Goal: Task Accomplishment & Management: Use online tool/utility

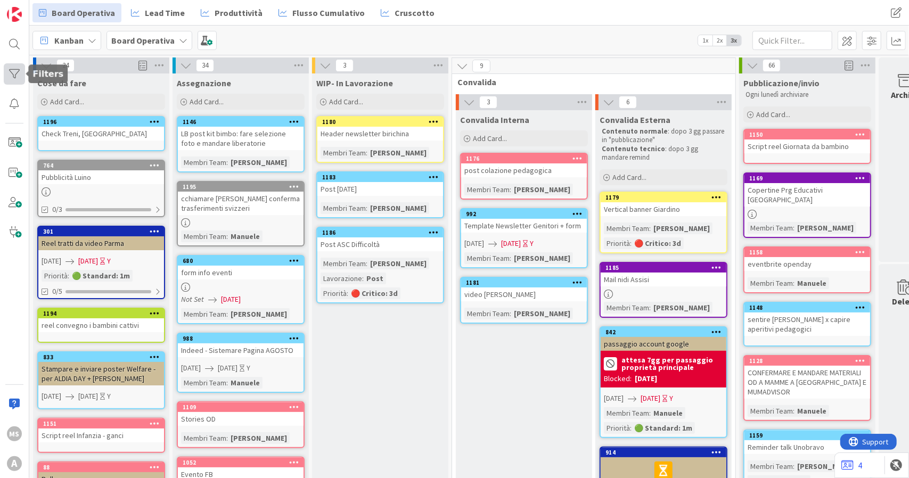
click at [20, 72] on div at bounding box center [14, 73] width 21 height 21
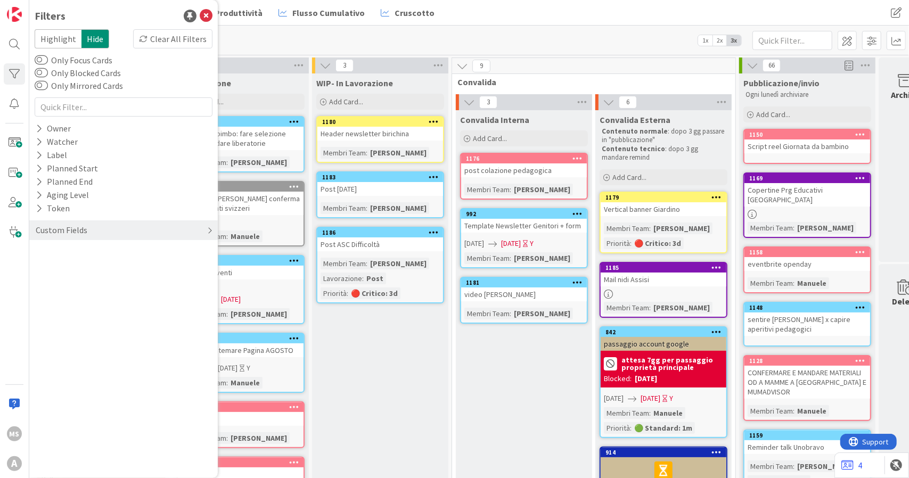
click at [79, 232] on div "Custom Fields" at bounding box center [62, 230] width 54 height 13
click at [84, 251] on button "Membri Team" at bounding box center [67, 252] width 64 height 13
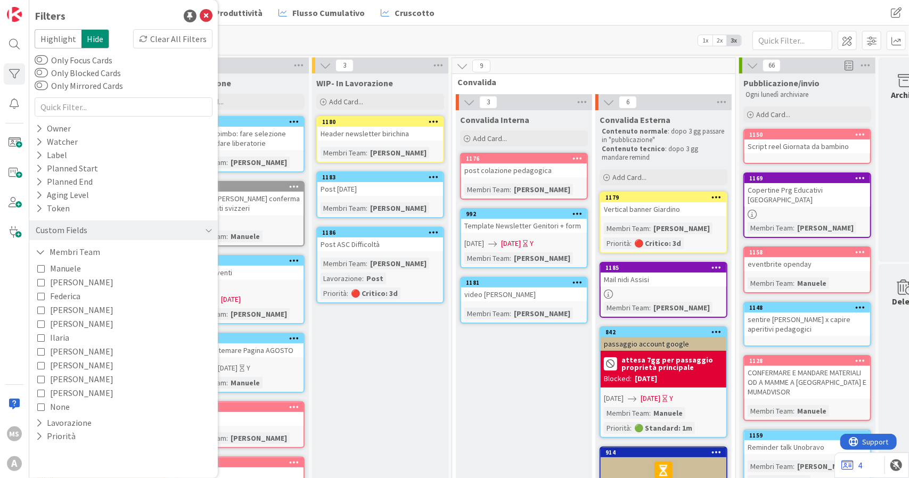
click at [61, 284] on span "[PERSON_NAME]" at bounding box center [81, 282] width 63 height 14
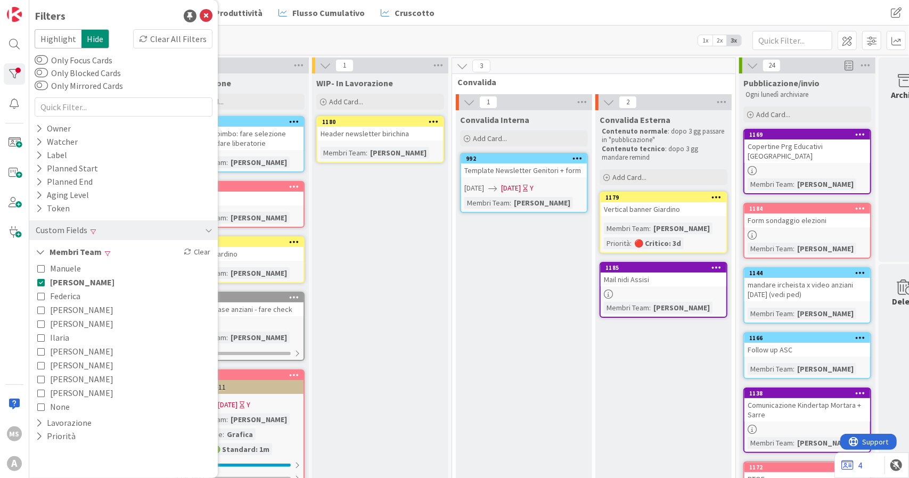
click at [383, 36] on div "Kanban Board Operativa 1x 2x 3x" at bounding box center [469, 40] width 880 height 29
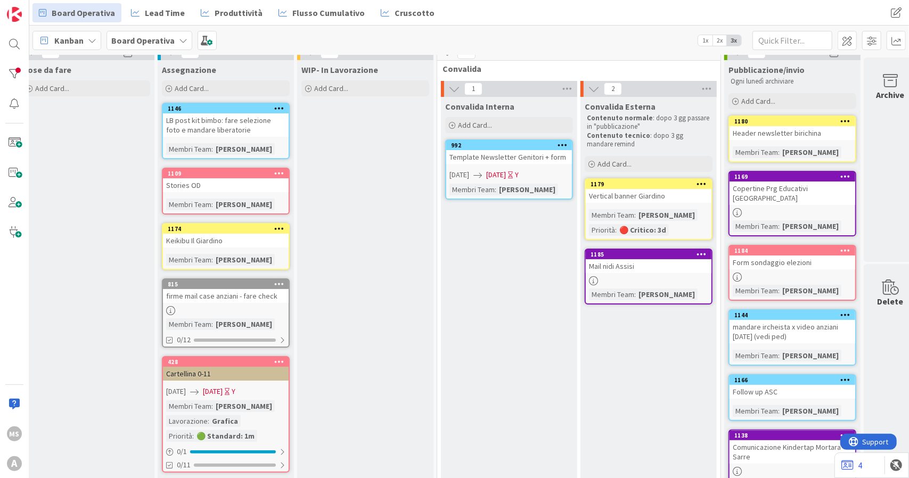
scroll to position [0, 15]
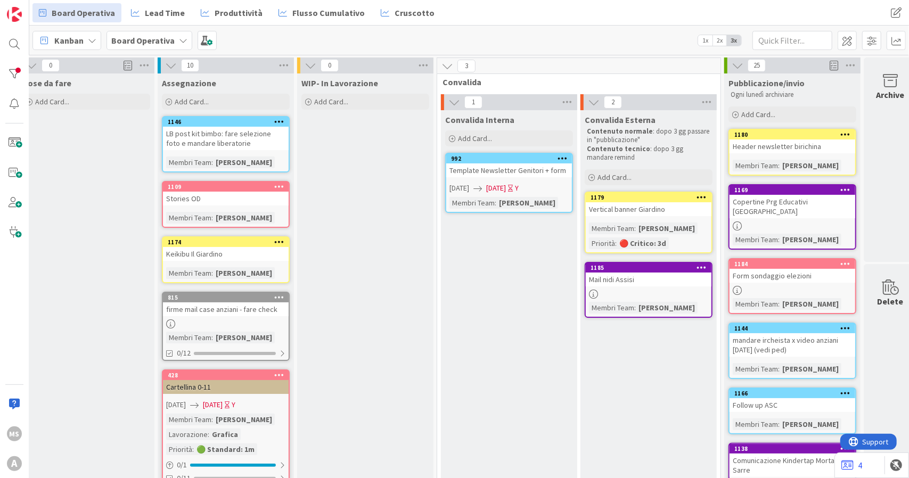
click at [134, 37] on b "Board Operativa" at bounding box center [142, 40] width 63 height 11
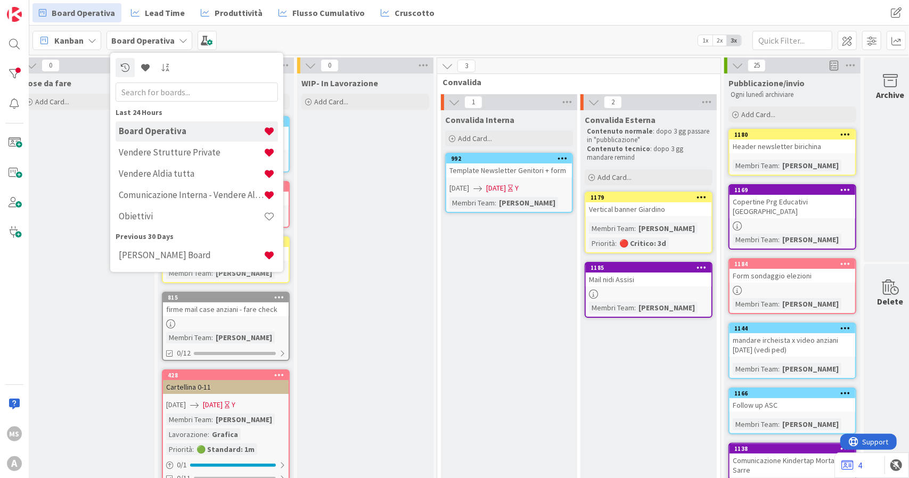
click at [134, 37] on b "Board Operativa" at bounding box center [142, 40] width 63 height 11
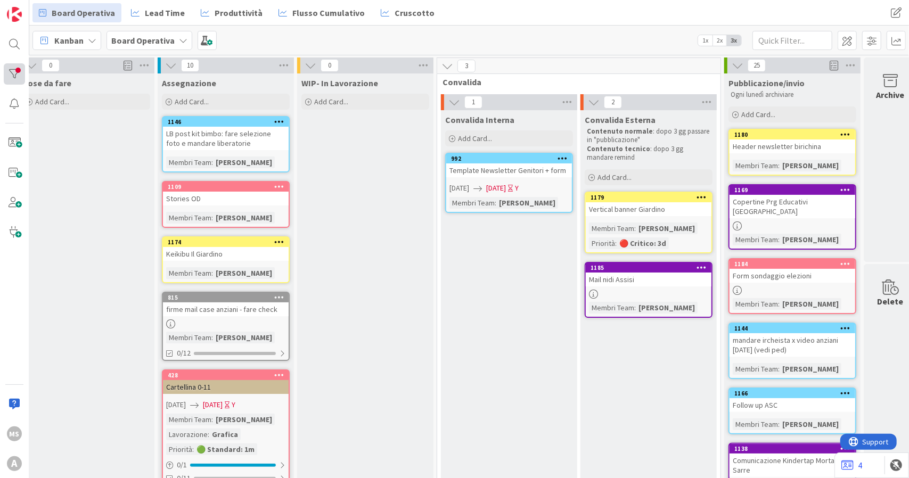
click at [22, 69] on div at bounding box center [14, 73] width 21 height 21
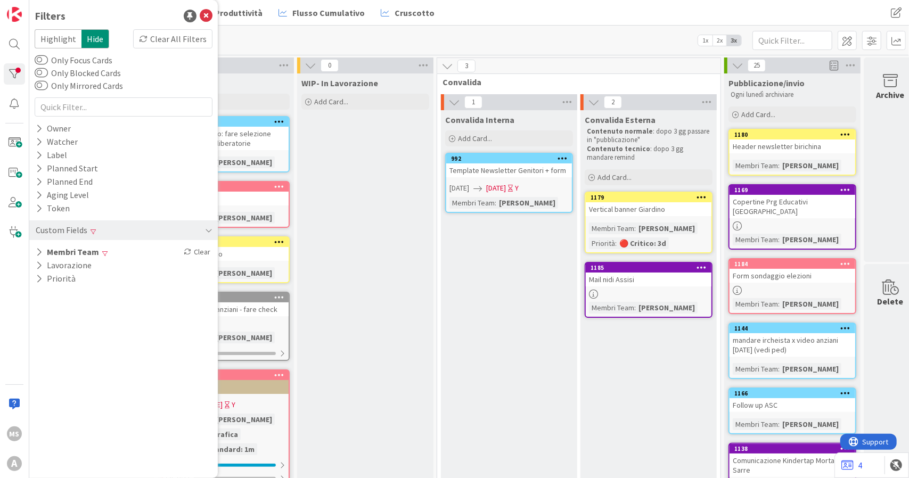
click at [72, 243] on div "Custom Fields Membri Team Clear Lavorazione Priorità" at bounding box center [124, 250] width 178 height 70
click at [72, 255] on button "Membri Team" at bounding box center [68, 252] width 66 height 13
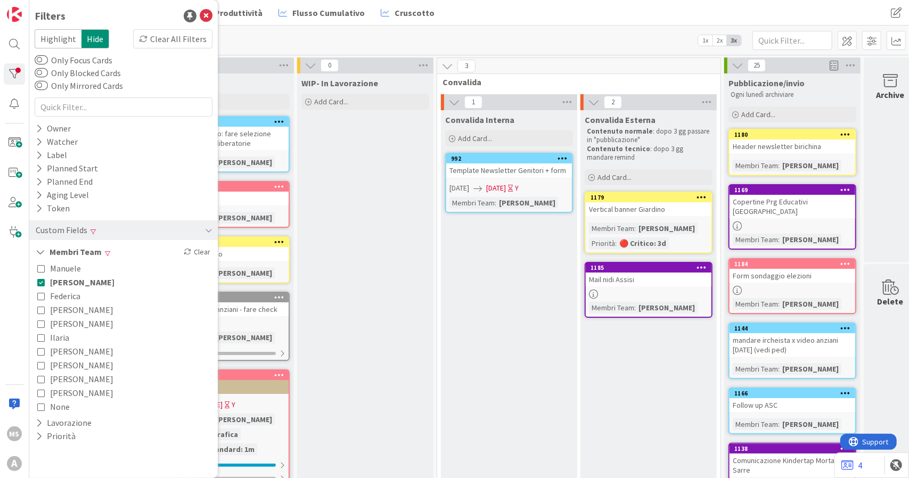
click at [60, 283] on span "[PERSON_NAME]" at bounding box center [82, 282] width 64 height 14
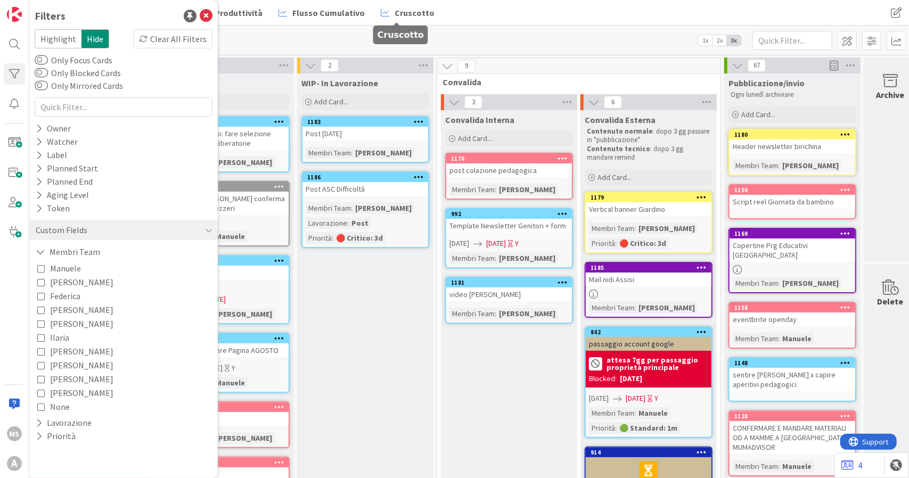
click at [442, 38] on div "Kanban Board Operativa 1x 2x 3x" at bounding box center [469, 40] width 880 height 29
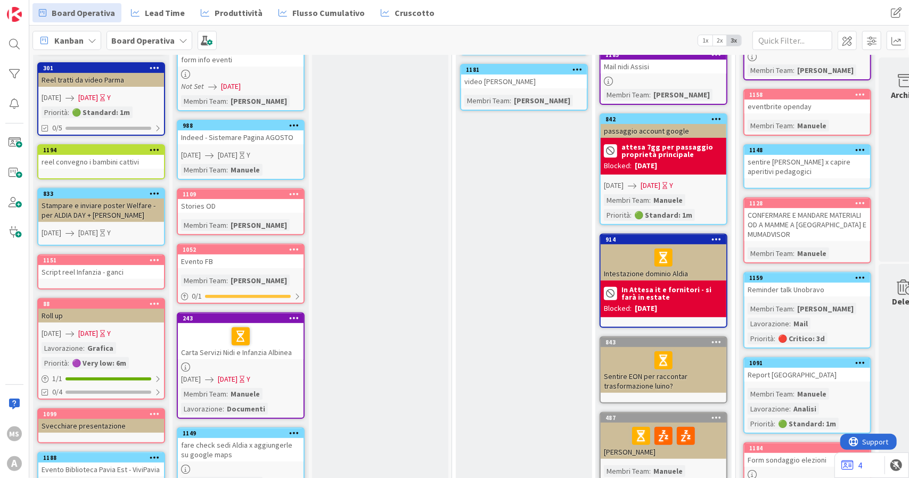
scroll to position [386, 0]
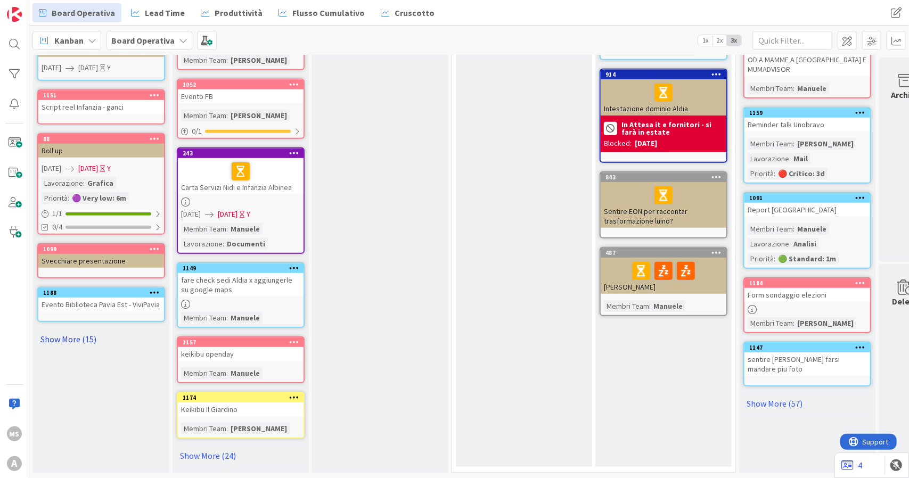
click at [83, 331] on link "Show More (15)" at bounding box center [101, 339] width 128 height 17
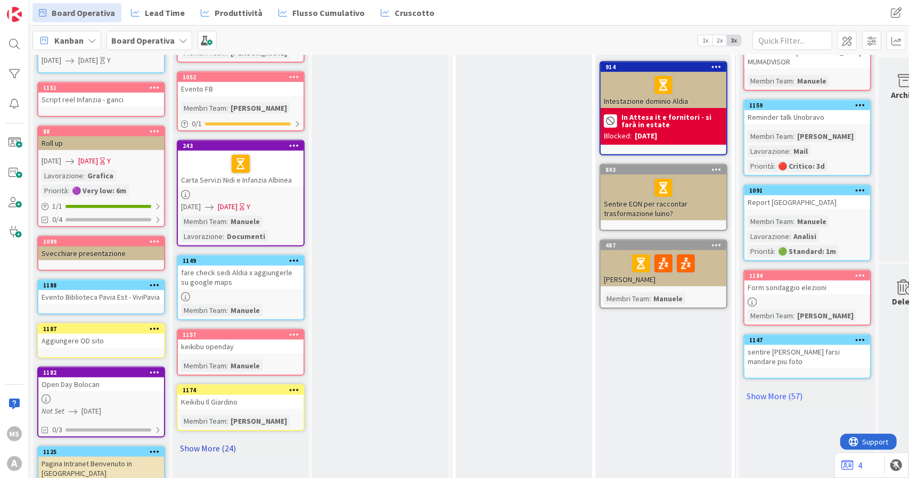
click at [208, 450] on link "Show More (24)" at bounding box center [241, 448] width 128 height 17
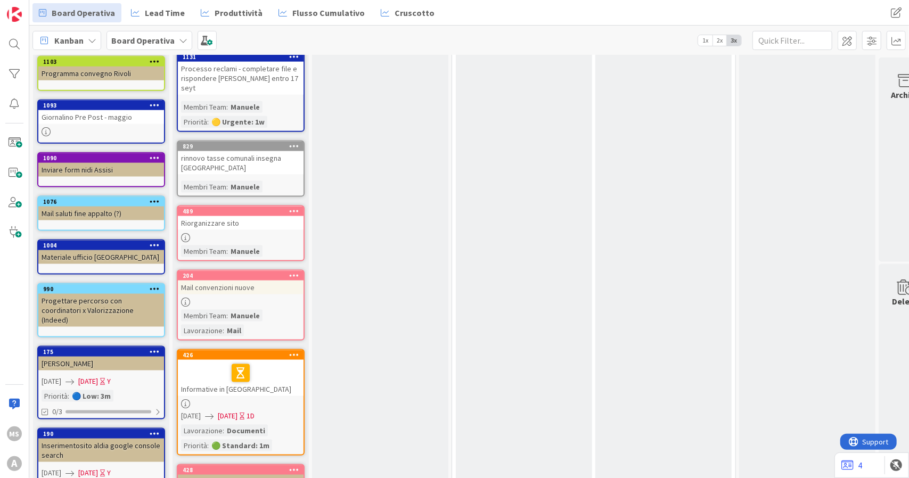
scroll to position [918, 0]
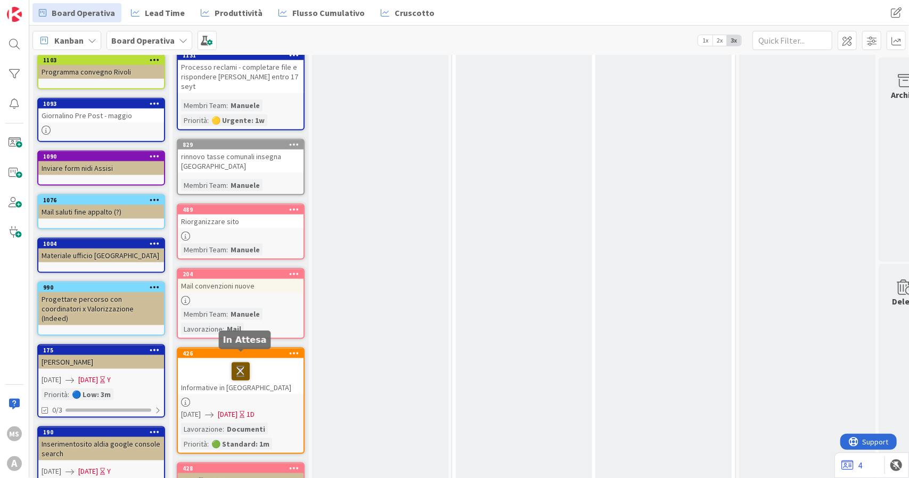
click at [233, 363] on icon at bounding box center [241, 371] width 18 height 17
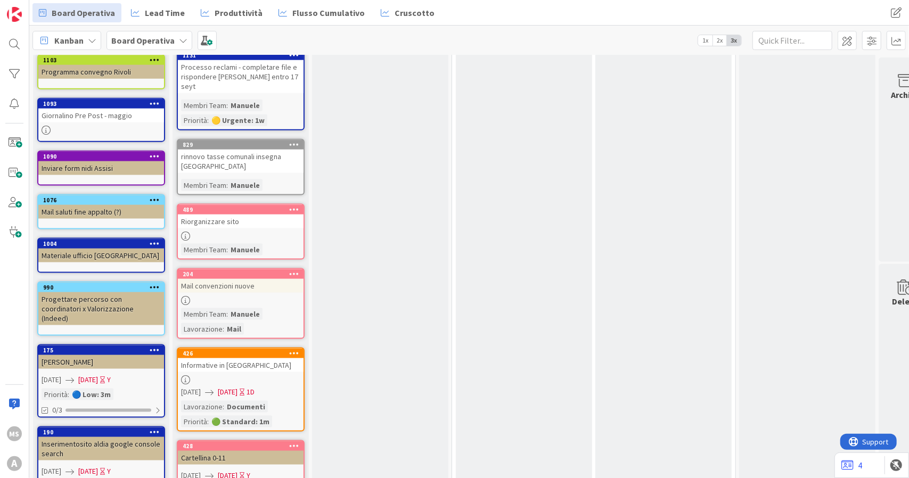
click at [237, 359] on div "Informative in [GEOGRAPHIC_DATA]" at bounding box center [241, 366] width 126 height 14
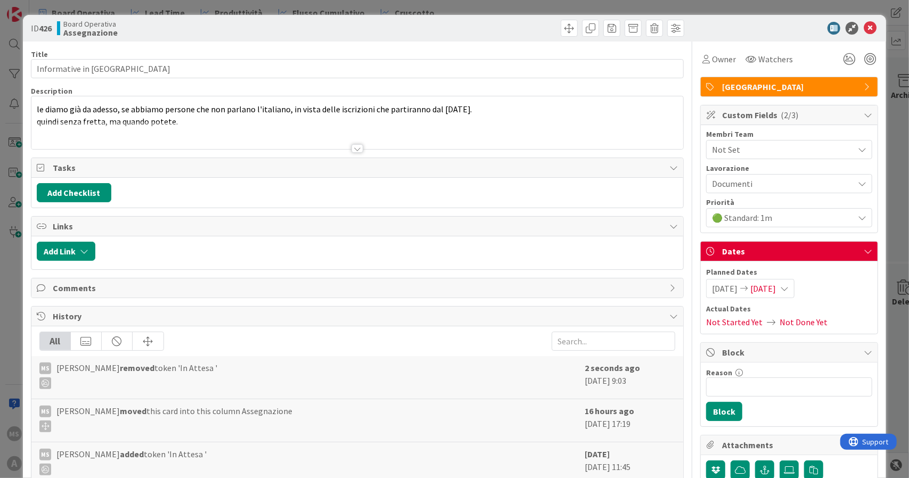
click at [746, 158] on div "Not Set" at bounding box center [789, 149] width 166 height 19
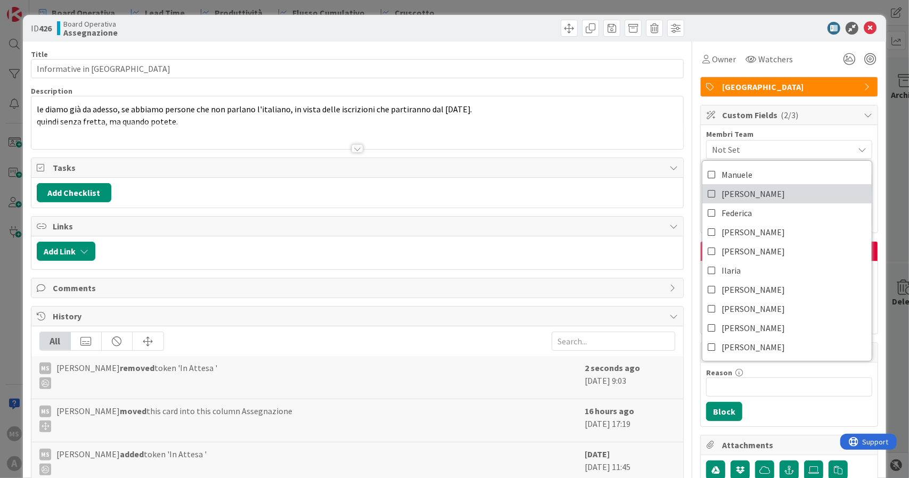
click at [733, 190] on span "[PERSON_NAME]" at bounding box center [753, 194] width 63 height 16
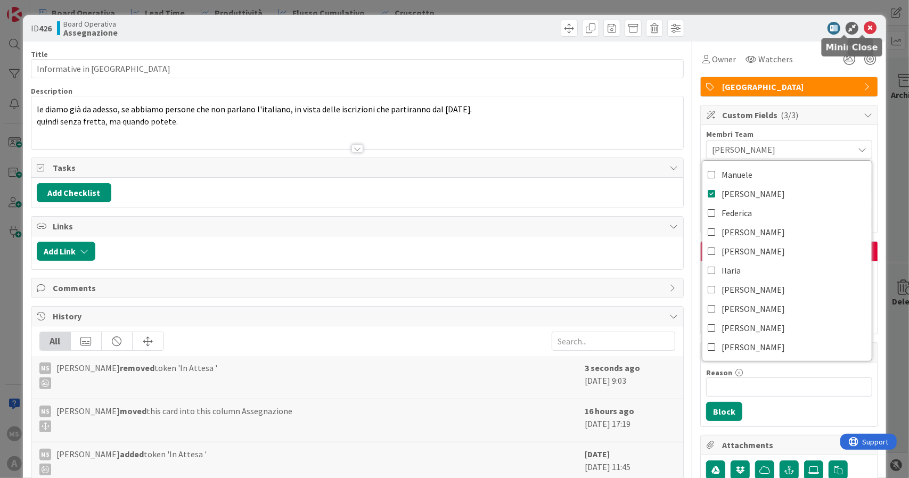
click at [864, 27] on icon at bounding box center [870, 28] width 13 height 13
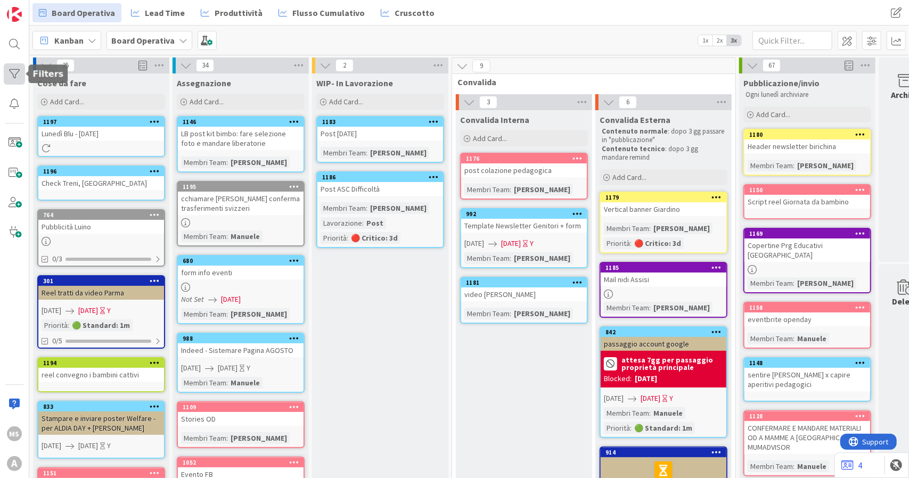
click at [18, 65] on div at bounding box center [14, 73] width 21 height 21
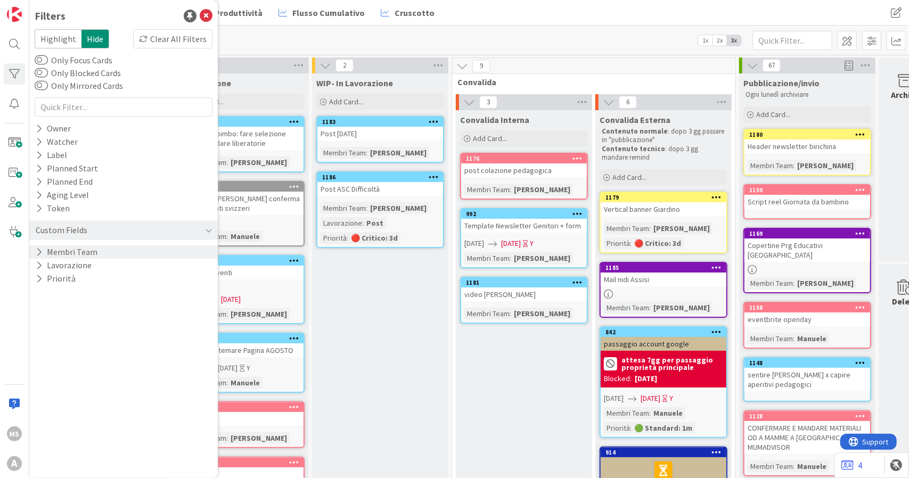
click at [75, 249] on button "Membri Team" at bounding box center [67, 252] width 64 height 13
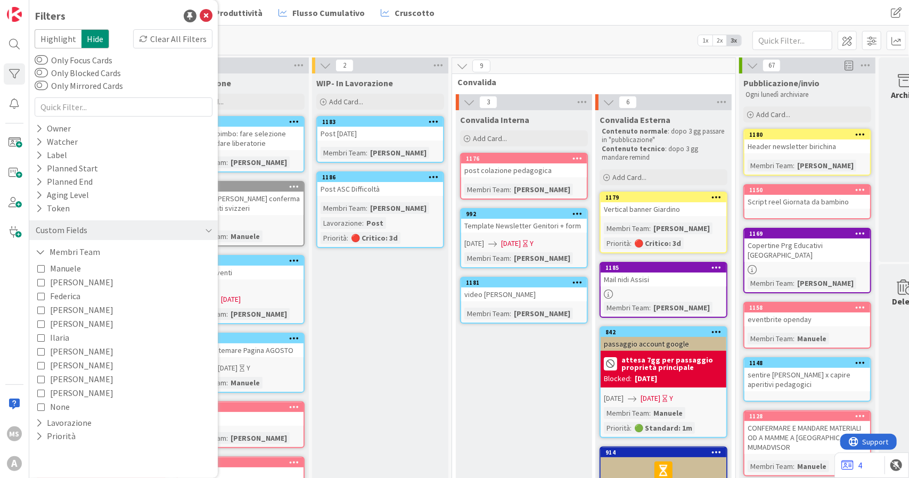
click at [71, 280] on span "[PERSON_NAME]" at bounding box center [81, 282] width 63 height 14
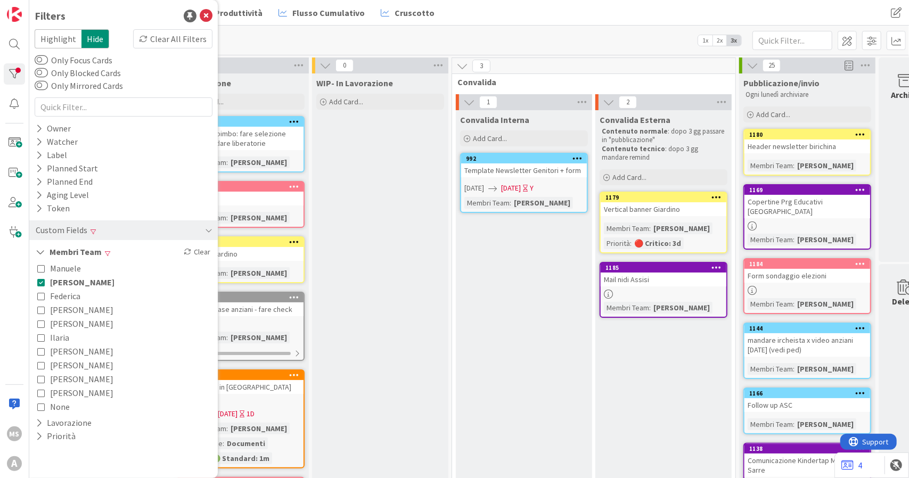
click at [547, 23] on div "Board Operativa Lead Time Produttività Flusso Cumulativo Cruscotto Board Operat…" at bounding box center [469, 13] width 880 height 26
